Goal: Transaction & Acquisition: Purchase product/service

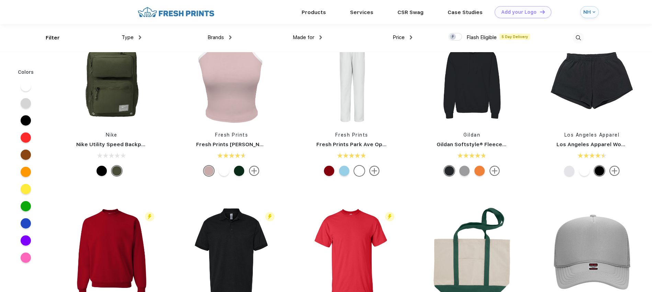
scroll to position [825, 0]
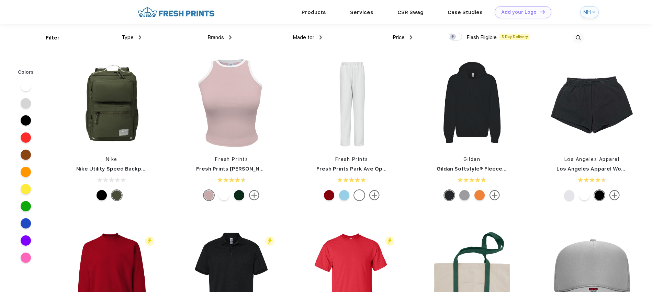
click at [109, 169] on link "Nike Utility Speed Backpack" at bounding box center [113, 169] width 74 height 6
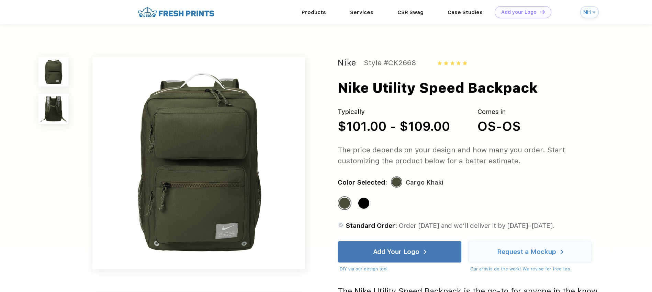
click at [55, 110] on img at bounding box center [53, 109] width 30 height 30
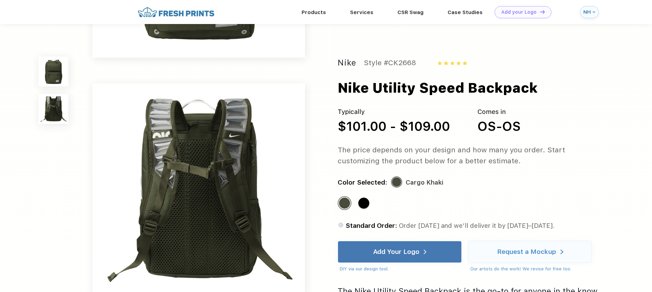
scroll to position [225, 0]
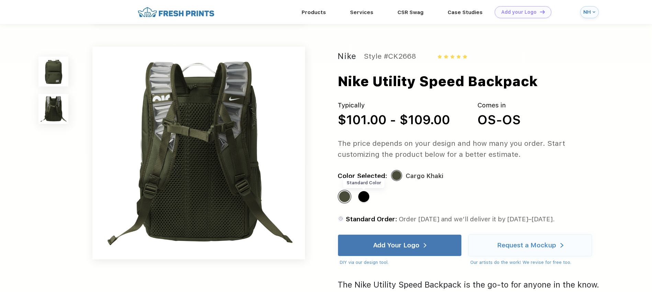
click at [367, 198] on div "Standard Color" at bounding box center [363, 196] width 11 height 11
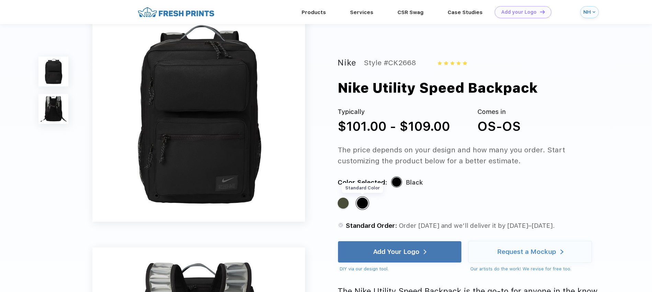
scroll to position [0, 0]
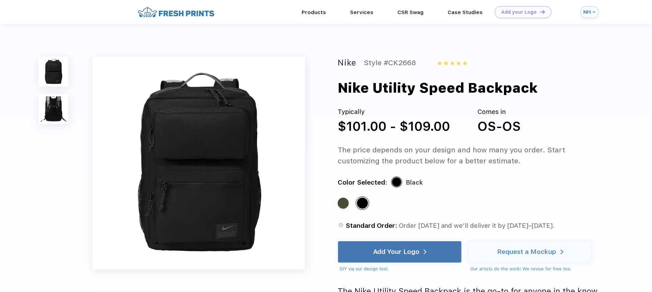
click at [55, 74] on img at bounding box center [53, 72] width 30 height 30
click at [57, 100] on img at bounding box center [53, 109] width 30 height 30
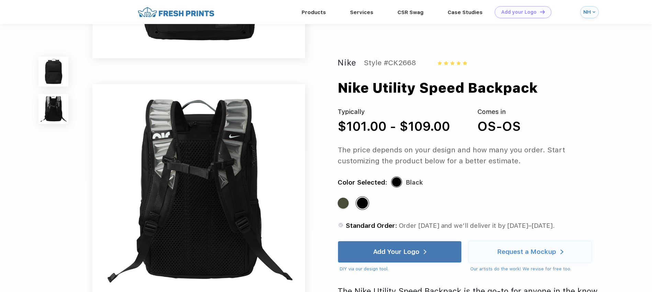
scroll to position [225, 0]
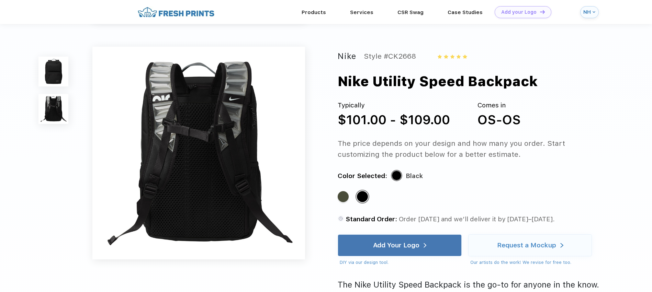
click at [204, 139] on img at bounding box center [198, 153] width 213 height 213
click at [207, 162] on img at bounding box center [198, 153] width 213 height 213
click at [231, 132] on img at bounding box center [198, 153] width 213 height 213
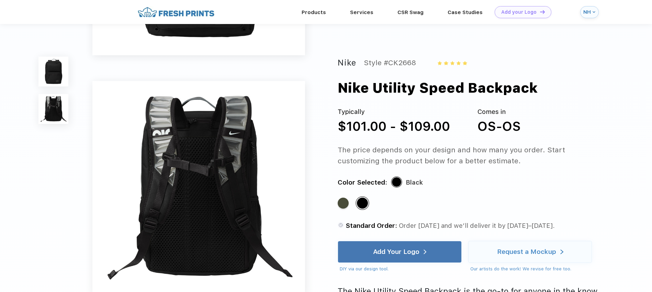
click at [50, 81] on img at bounding box center [53, 72] width 30 height 30
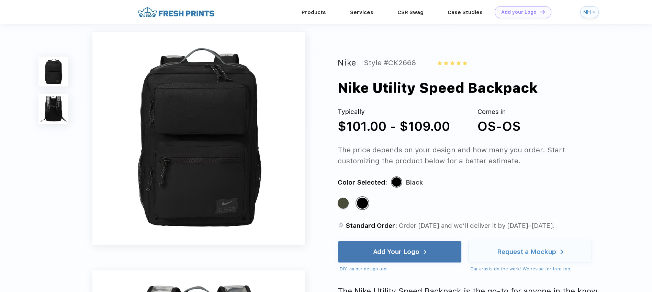
scroll to position [0, 0]
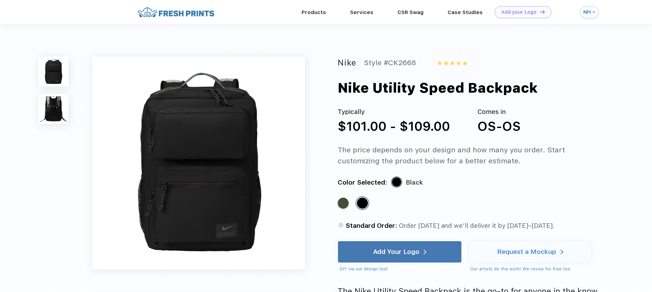
click at [213, 150] on img at bounding box center [198, 163] width 213 height 213
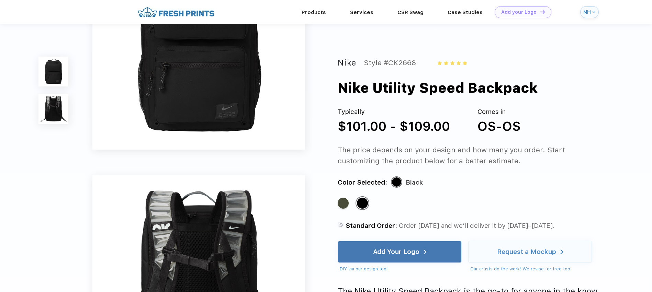
scroll to position [103, 0]
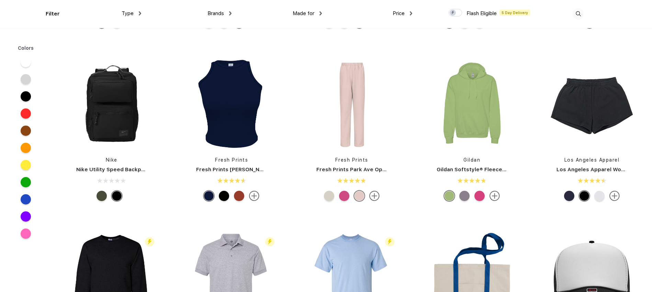
scroll to position [859, 0]
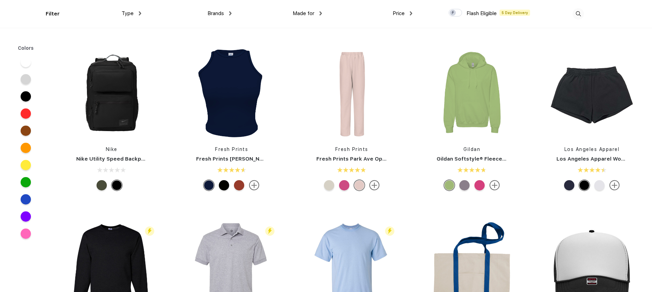
click at [113, 155] on div "Nike Utility Speed Backpack" at bounding box center [112, 159] width 102 height 8
click at [109, 119] on img at bounding box center [111, 93] width 91 height 91
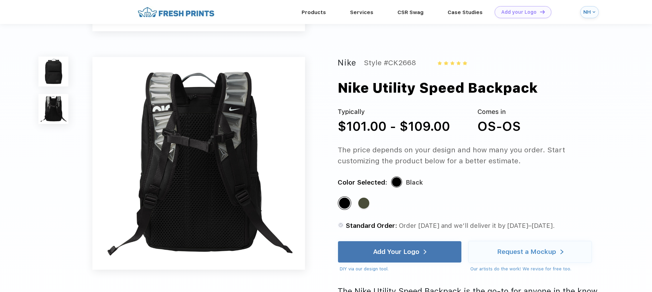
scroll to position [206, 0]
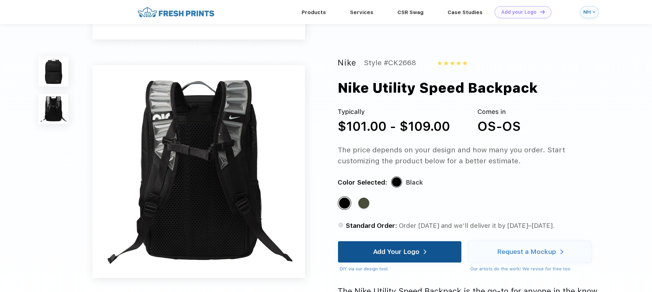
click at [404, 253] on div "Add Your Logo" at bounding box center [396, 252] width 46 height 7
